Goal: Find specific page/section: Find specific page/section

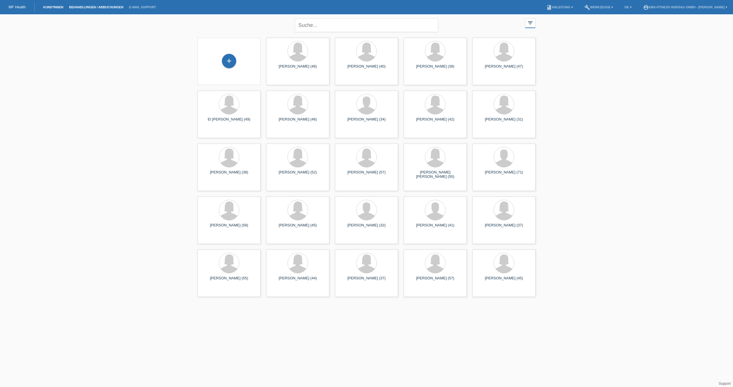
click at [92, 5] on link "Behandlungen / Abbuchungen" at bounding box center [96, 6] width 60 height 3
